Goal: Feedback & Contribution: Contribute content

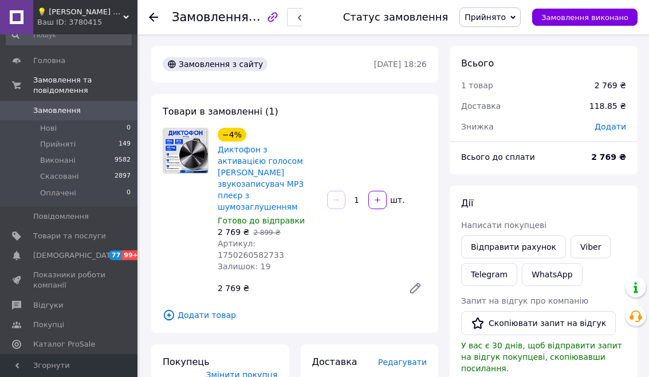
scroll to position [16, 0]
click at [57, 305] on span "Відгуки" at bounding box center [48, 304] width 30 height 10
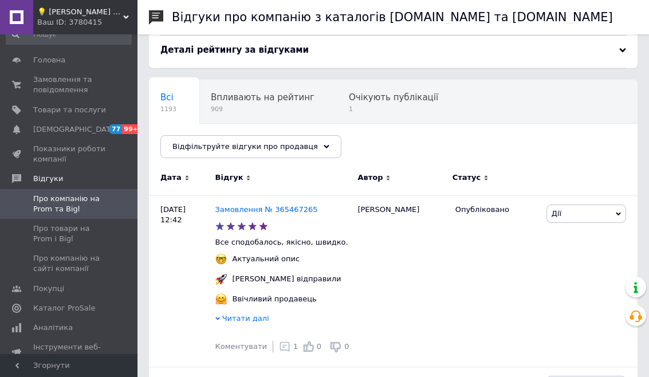
scroll to position [46, 0]
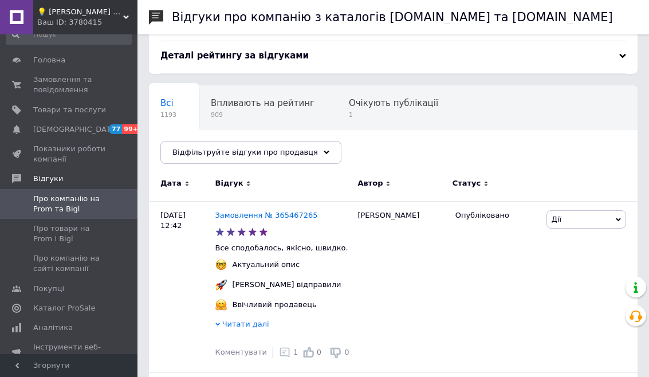
click at [52, 227] on span "Про товари на Prom і Bigl" at bounding box center [69, 233] width 73 height 21
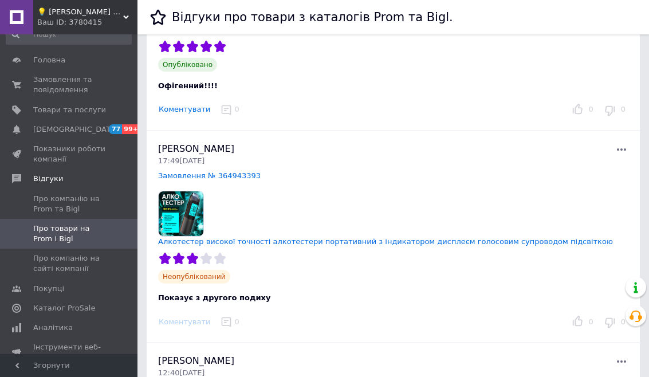
scroll to position [184, 0]
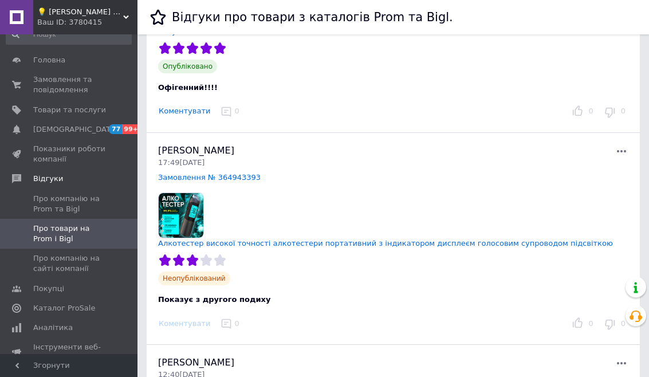
click at [209, 145] on span "[PERSON_NAME]" at bounding box center [196, 150] width 76 height 11
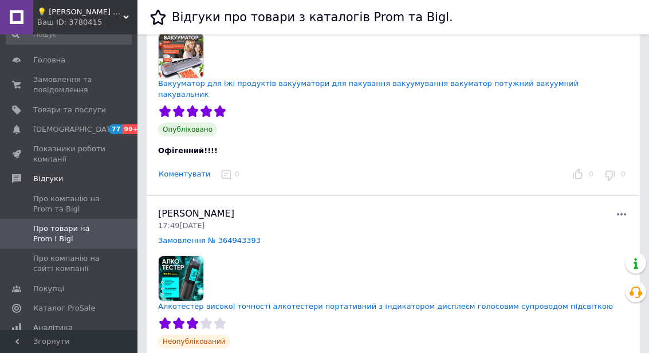
scroll to position [124, 0]
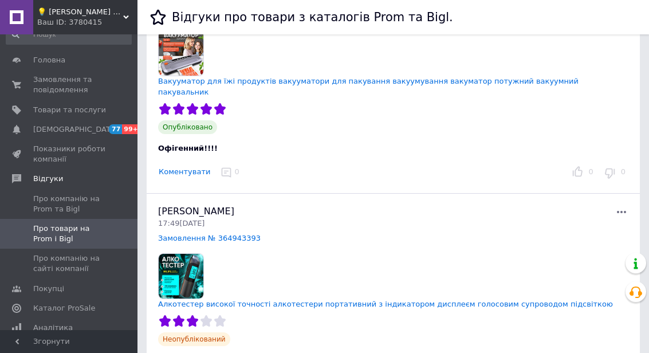
click at [360, 299] on link "Алкотестер високої точності алкотестери портативний з індикатором дисплеєм голо…" at bounding box center [385, 303] width 455 height 9
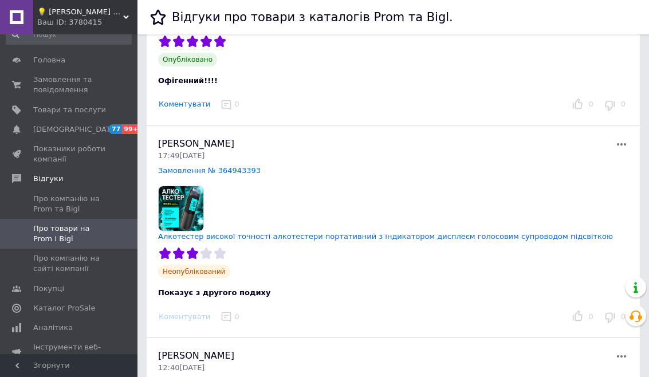
scroll to position [216, 0]
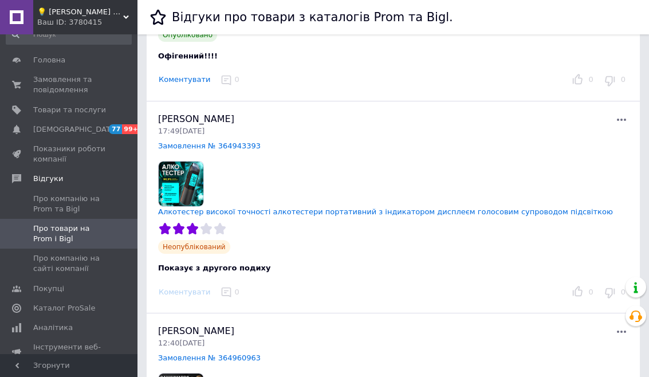
click at [199, 113] on span "[PERSON_NAME]" at bounding box center [196, 118] width 76 height 11
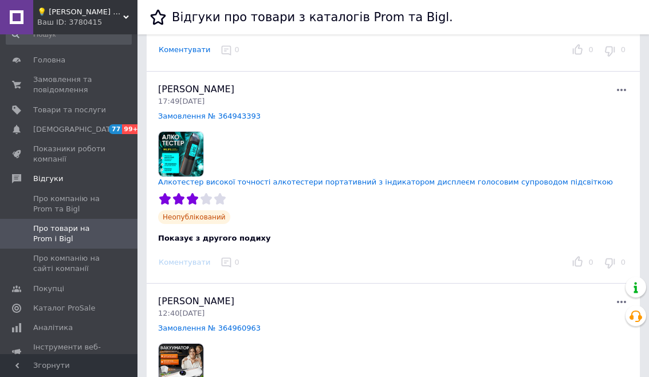
scroll to position [248, 0]
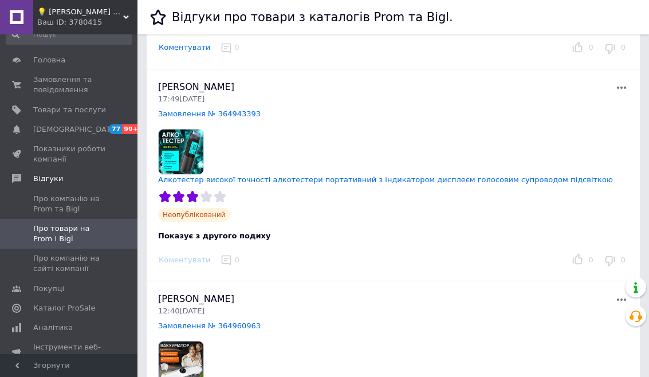
click at [366, 175] on link "Алкотестер високої точності алкотестери портативний з індикатором дисплеєм голо…" at bounding box center [385, 179] width 455 height 9
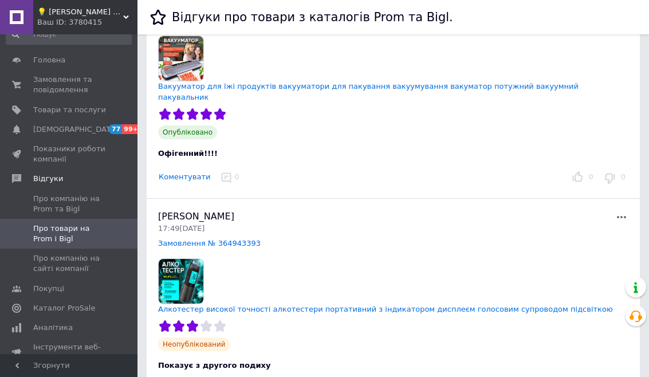
scroll to position [119, 0]
click at [64, 261] on span "Про компанію на сайті компанії" at bounding box center [69, 263] width 73 height 21
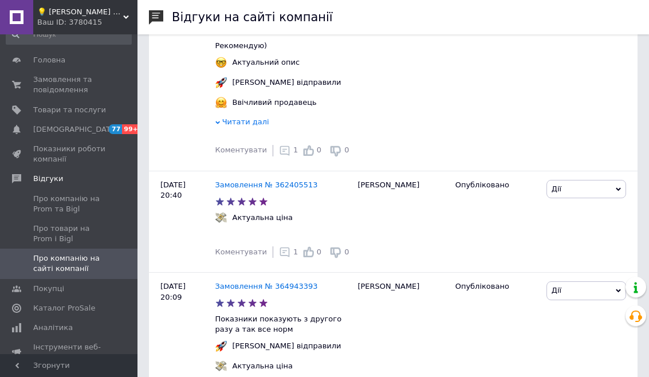
scroll to position [2583, 0]
click at [279, 282] on link "Замовлення № 364943393" at bounding box center [266, 286] width 102 height 9
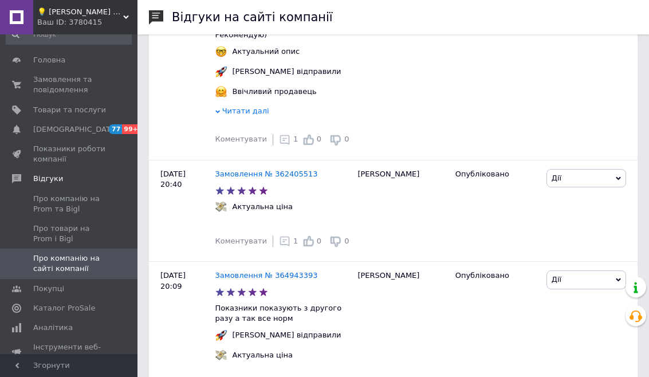
scroll to position [2596, 0]
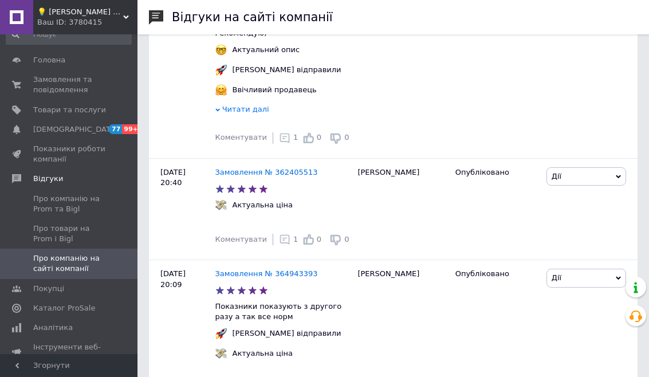
click at [69, 219] on link "Про товари на Prom і Bigl" at bounding box center [68, 234] width 137 height 30
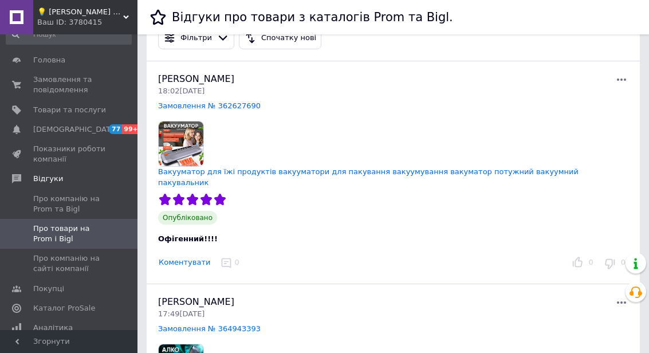
scroll to position [36, 0]
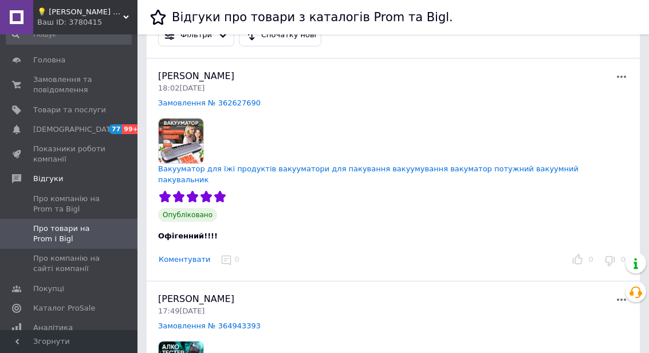
click at [53, 259] on span "Про компанію на сайті компанії" at bounding box center [69, 263] width 73 height 21
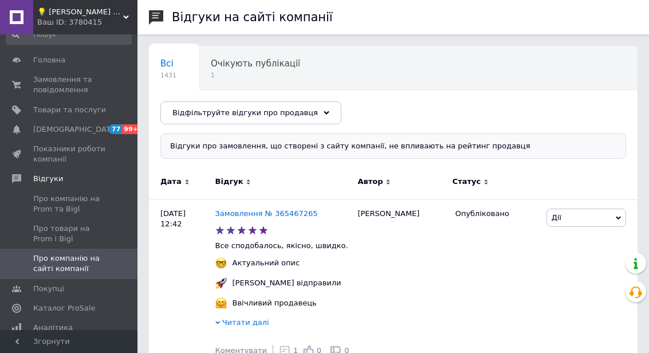
click at [44, 231] on span "Про товари на Prom і Bigl" at bounding box center [69, 233] width 73 height 21
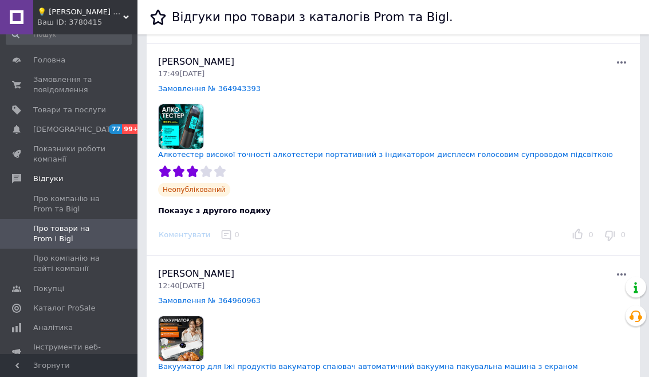
scroll to position [283, 0]
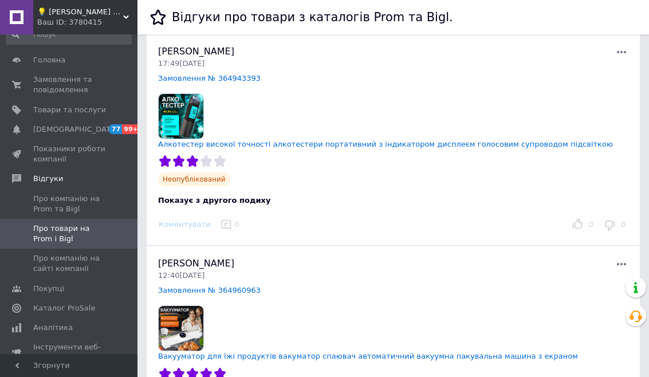
click at [187, 219] on div "Коментувати" at bounding box center [185, 225] width 60 height 12
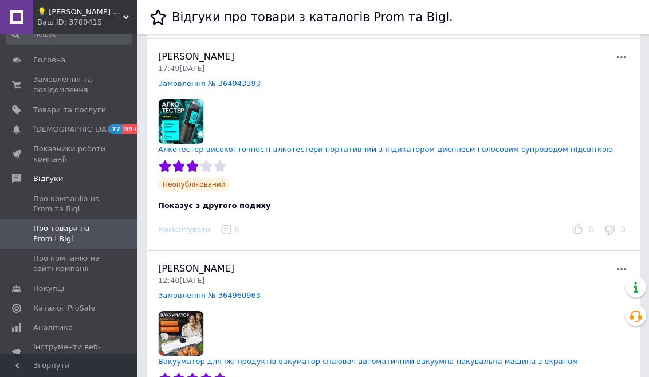
click at [229, 221] on div "0" at bounding box center [230, 230] width 33 height 18
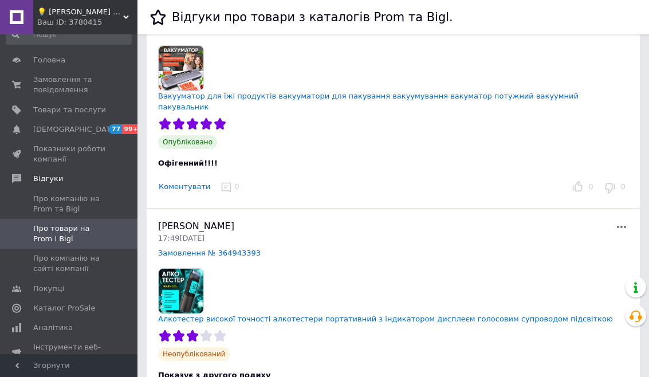
scroll to position [108, 0]
click at [192, 182] on button "Коментувати" at bounding box center [184, 188] width 53 height 12
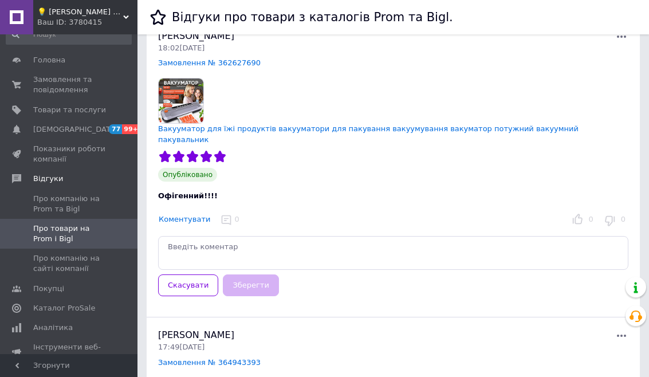
scroll to position [0, 0]
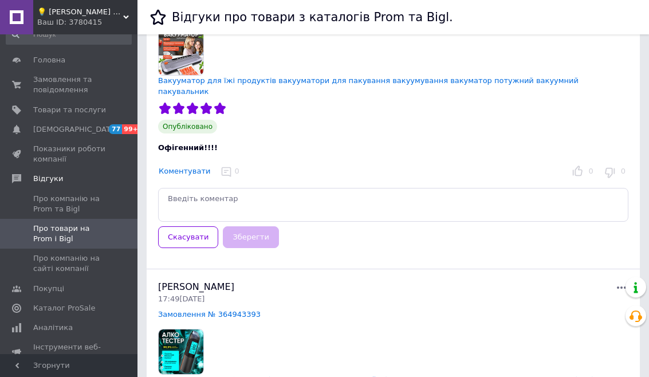
click at [243, 188] on textarea at bounding box center [393, 205] width 470 height 34
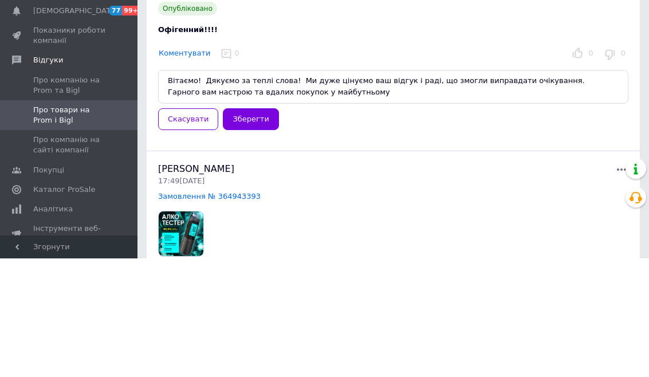
click at [196, 188] on textarea "Вітаємо! Дякуємо за теплі слова! Ми дуже цінуємо ваш відгук і раді, що змогли в…" at bounding box center [393, 205] width 470 height 34
click at [195, 188] on textarea "Вітаємо! Дякуємо за теплі слова! Ми дуже цінуємо ваш відгук і раді, що змогли в…" at bounding box center [393, 205] width 470 height 34
type textarea "[PERSON_NAME], [PERSON_NAME]! Дякуємо за теплі слова! Ми дуже цінуємо ваш відгу…"
click at [250, 227] on button "Зберегти" at bounding box center [251, 238] width 56 height 22
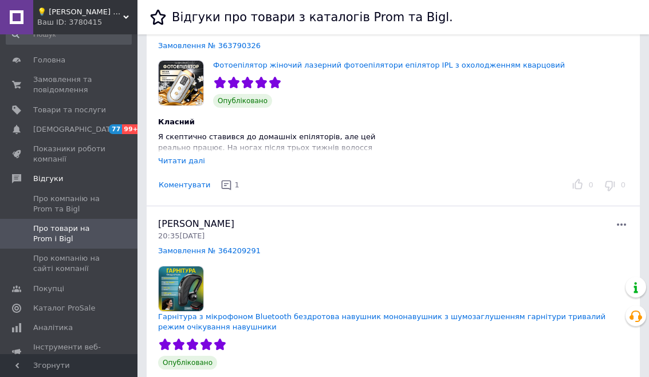
scroll to position [3984, 0]
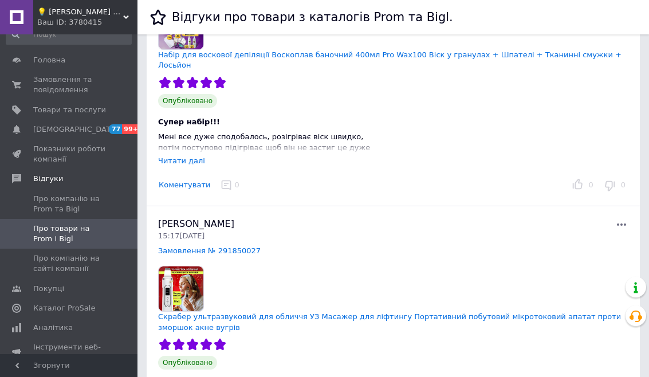
scroll to position [1987, 0]
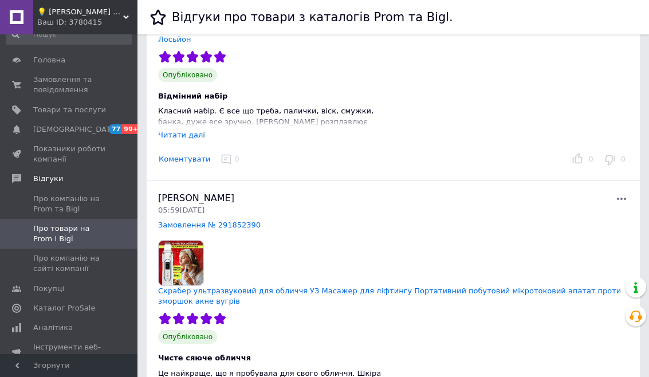
scroll to position [4082, 0]
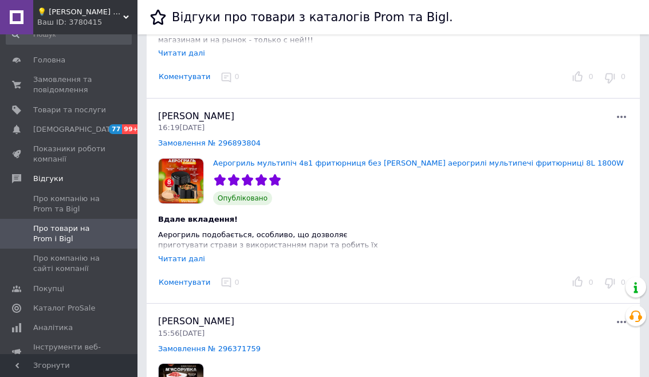
scroll to position [4286, 0]
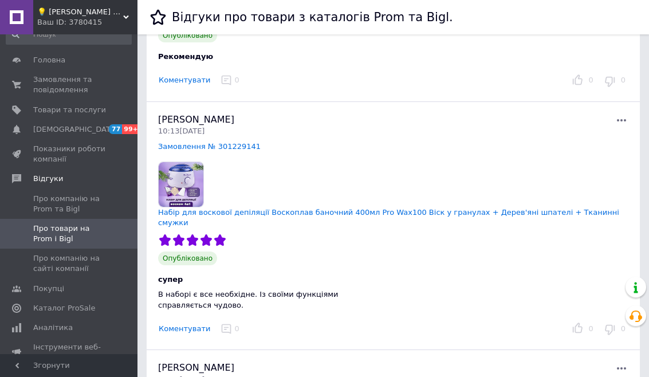
scroll to position [4101, 0]
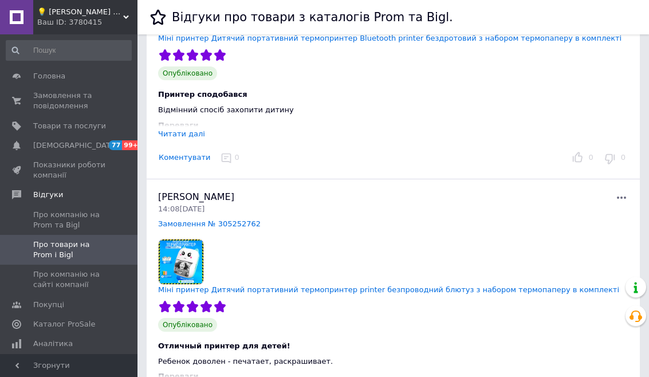
scroll to position [4063, 0]
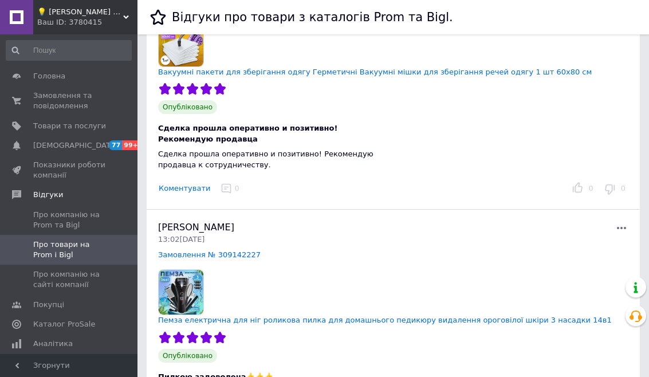
scroll to position [4132, 0]
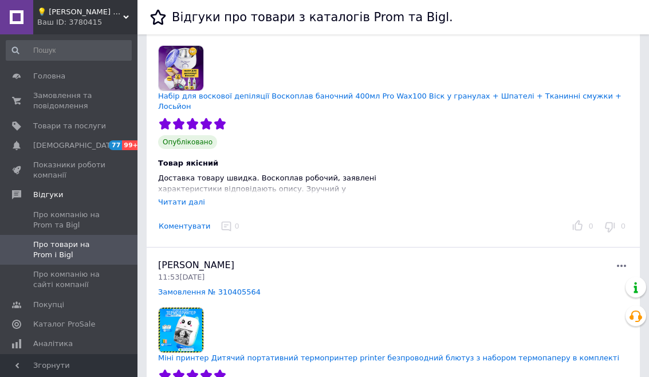
scroll to position [2187, 0]
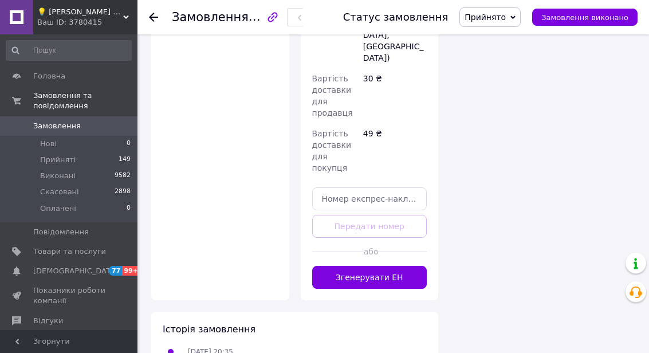
scroll to position [979, 0]
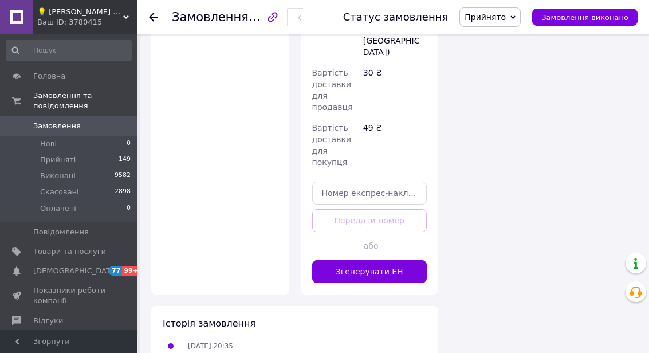
click at [372, 260] on button "Згенерувати ЕН" at bounding box center [369, 271] width 115 height 23
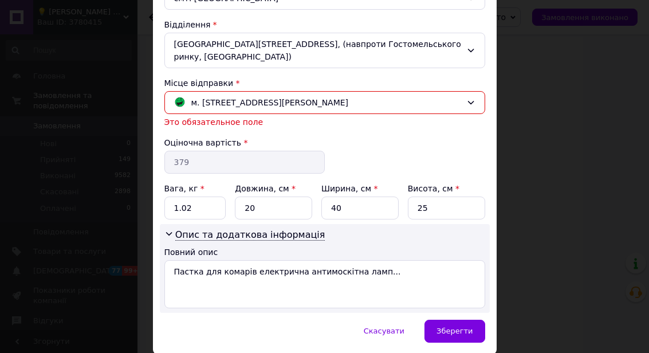
click at [455, 334] on span "Зберегти" at bounding box center [454, 330] width 36 height 9
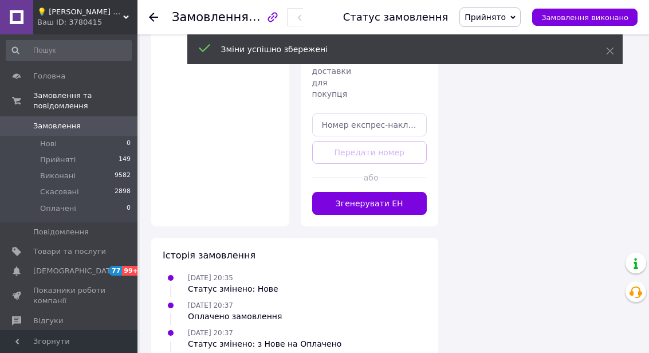
scroll to position [1029, 0]
click at [391, 191] on button "Згенерувати ЕН" at bounding box center [369, 202] width 115 height 23
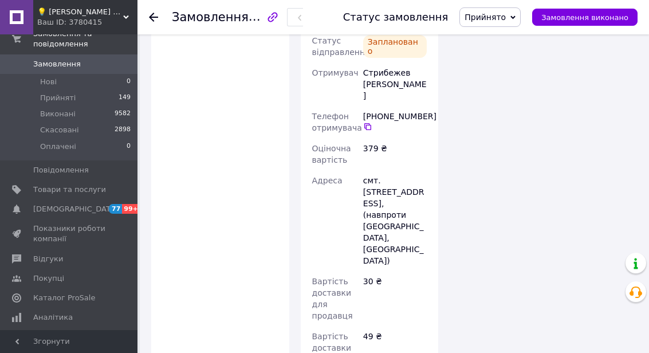
scroll to position [60, 0]
click at [50, 261] on span "Відгуки" at bounding box center [48, 260] width 30 height 10
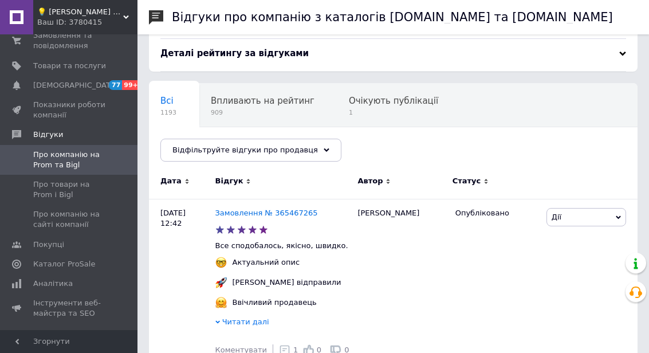
scroll to position [47, 0]
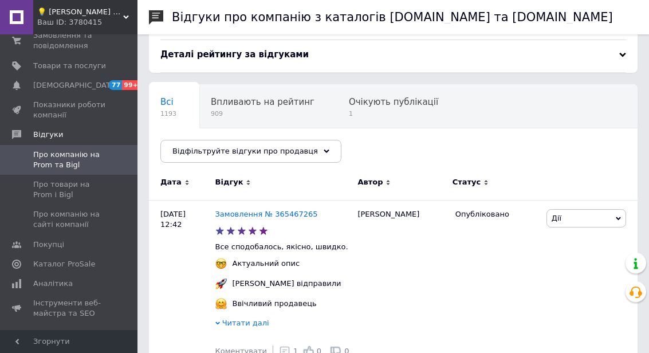
click at [383, 102] on span "Очікують публікації" at bounding box center [393, 102] width 89 height 10
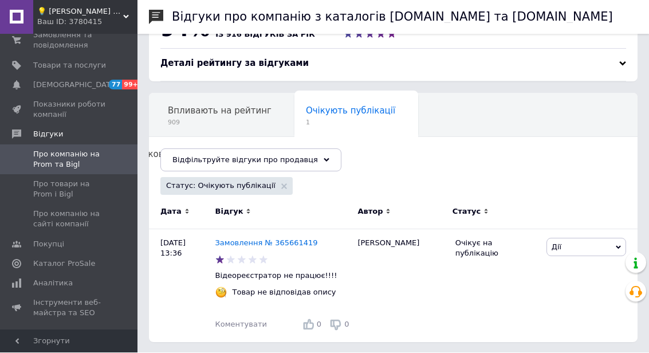
scroll to position [38, 0]
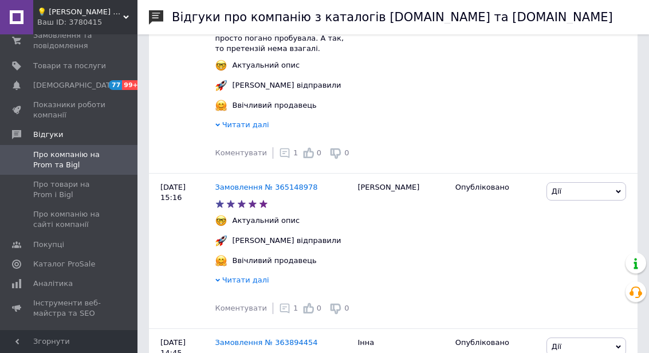
scroll to position [1437, 0]
click at [58, 198] on span "Про товари на Prom і Bigl" at bounding box center [69, 189] width 73 height 21
